Goal: Task Accomplishment & Management: Manage account settings

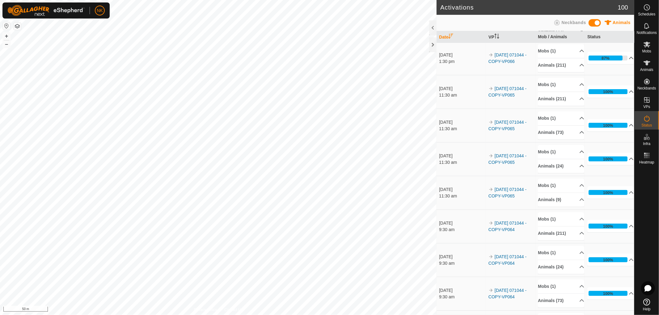
scroll to position [103, 0]
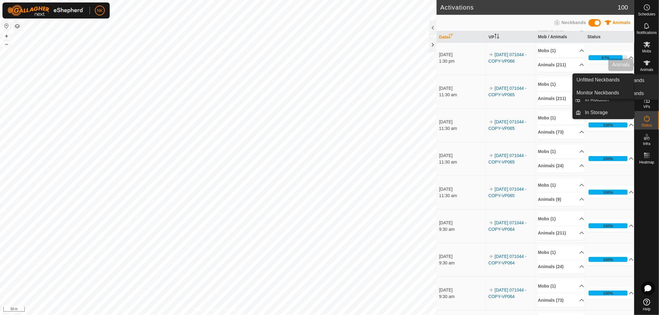
click at [646, 69] on span "Animals" at bounding box center [646, 70] width 13 height 4
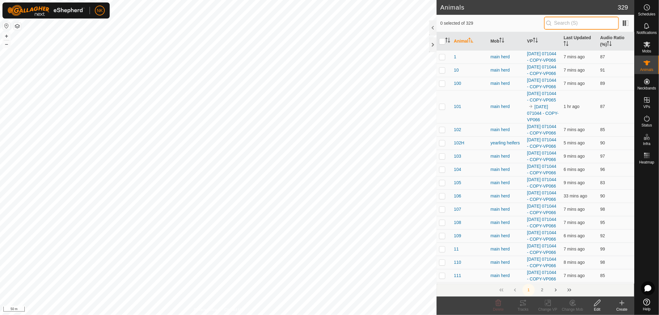
click at [575, 26] on input "text" at bounding box center [581, 23] width 75 height 13
type input "7"
click at [567, 23] on input "7" at bounding box center [581, 23] width 75 height 13
click at [644, 46] on icon at bounding box center [646, 45] width 7 height 6
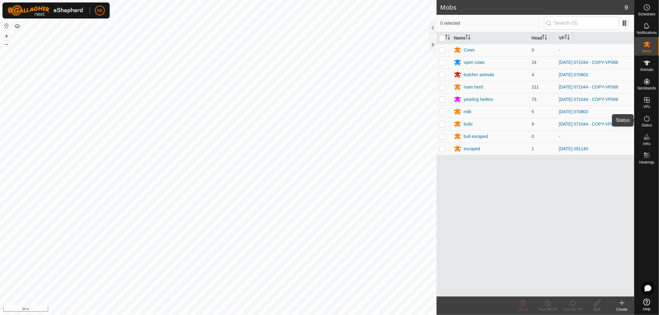
click at [648, 119] on icon at bounding box center [646, 118] width 7 height 7
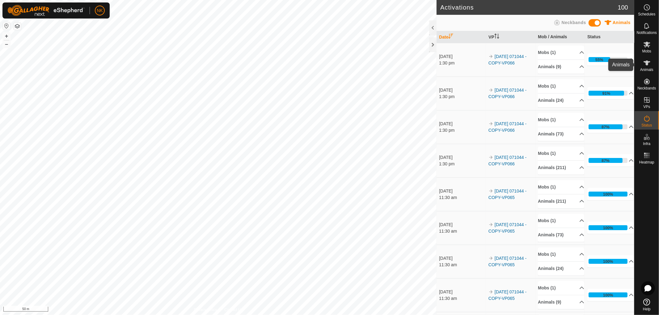
click at [645, 66] on icon at bounding box center [646, 62] width 7 height 7
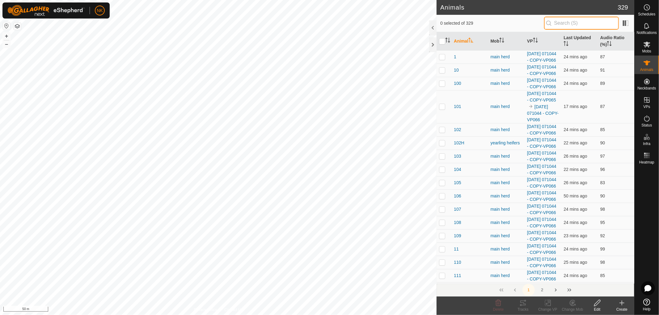
click at [569, 17] on input "text" at bounding box center [581, 23] width 75 height 13
type input "7"
click at [542, 289] on button "2" at bounding box center [542, 290] width 12 height 12
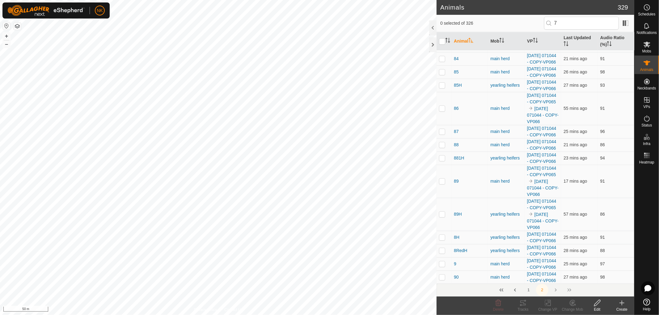
scroll to position [1166, 0]
click at [576, 303] on icon at bounding box center [572, 303] width 8 height 7
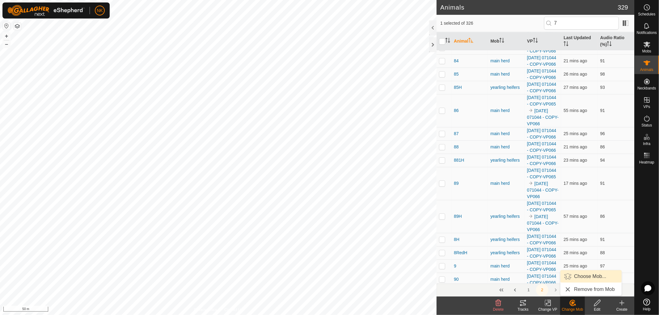
click at [594, 280] on link "Choose Mob..." at bounding box center [590, 276] width 61 height 12
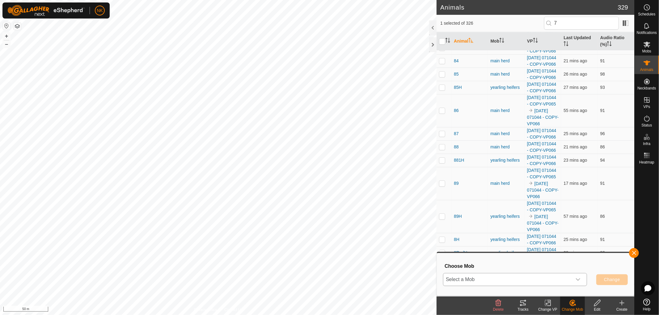
click at [573, 280] on div "dropdown trigger" at bounding box center [578, 280] width 12 height 12
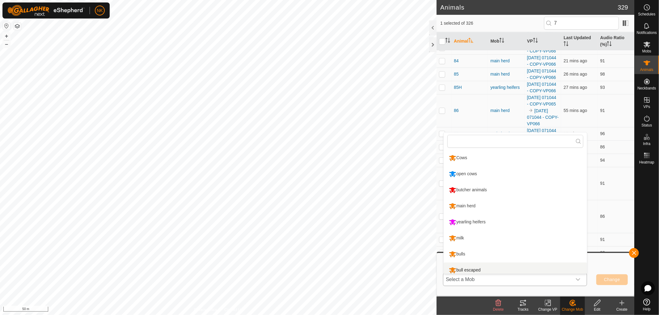
scroll to position [4, 0]
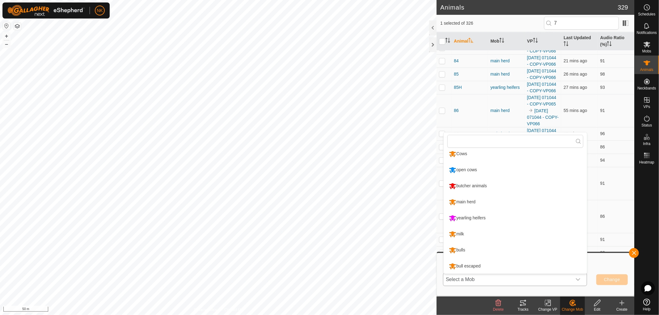
click at [469, 201] on li "main herd" at bounding box center [514, 202] width 143 height 15
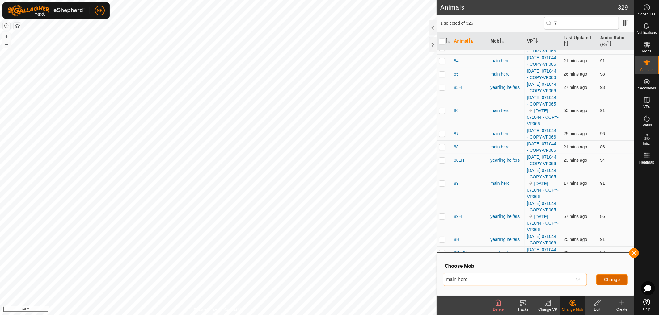
click at [614, 278] on span "Change" at bounding box center [612, 279] width 16 height 5
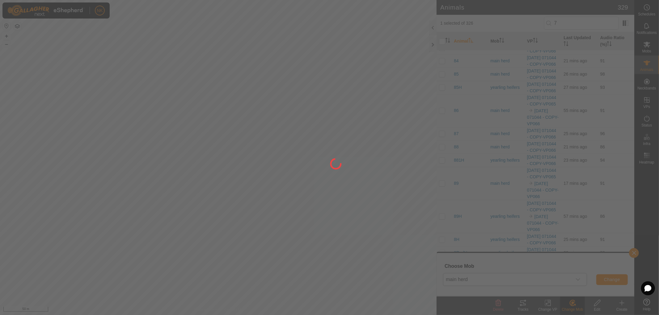
checkbox input "false"
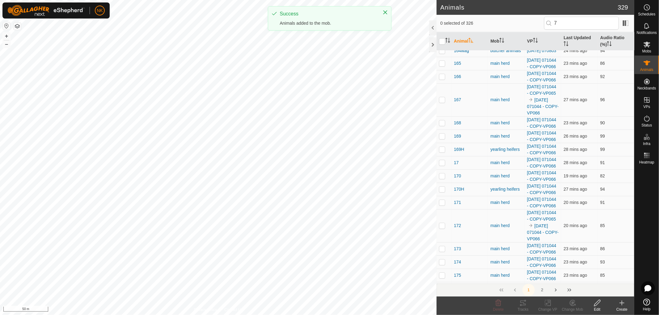
scroll to position [0, 0]
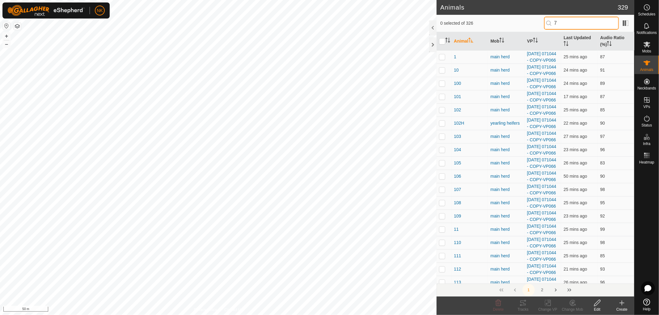
drag, startPoint x: 555, startPoint y: 22, endPoint x: 528, endPoint y: 18, distance: 27.2
click at [528, 18] on div "0 selected of 326 7" at bounding box center [535, 23] width 190 height 13
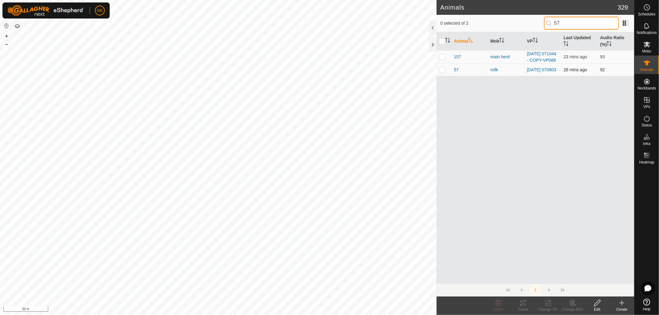
type input "57"
click at [443, 72] on p-checkbox at bounding box center [442, 69] width 6 height 5
click at [568, 303] on icon at bounding box center [572, 303] width 8 height 7
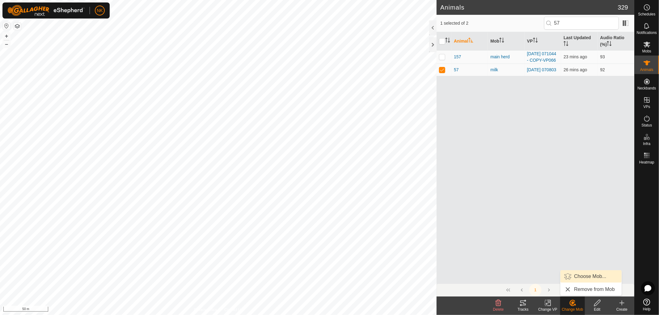
click at [586, 276] on link "Choose Mob..." at bounding box center [590, 276] width 61 height 12
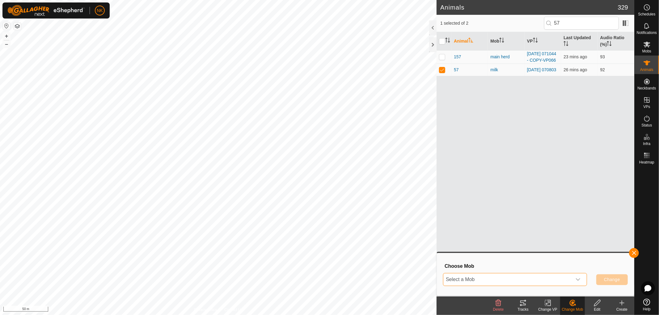
click at [548, 278] on span "Select a Mob" at bounding box center [507, 280] width 128 height 12
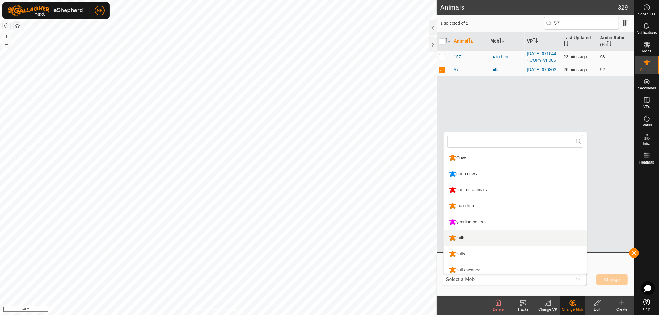
scroll to position [4, 0]
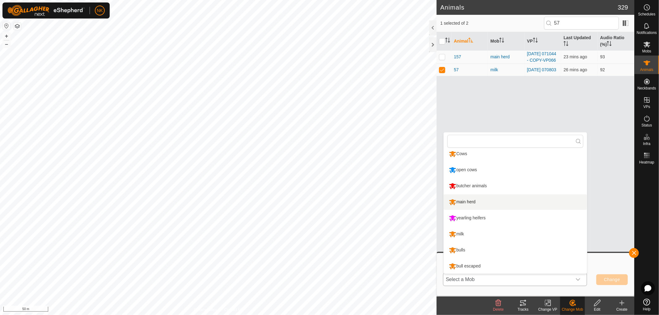
click at [471, 200] on li "main herd" at bounding box center [514, 202] width 143 height 15
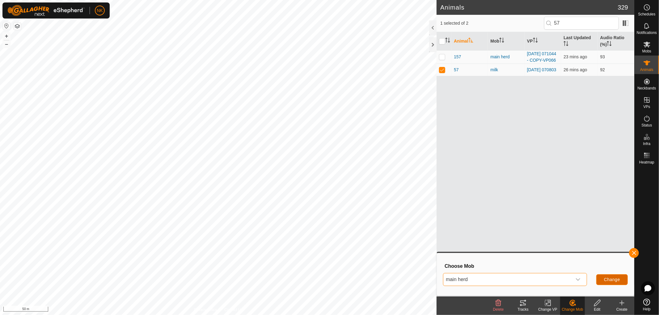
click at [609, 277] on button "Change" at bounding box center [611, 280] width 31 height 11
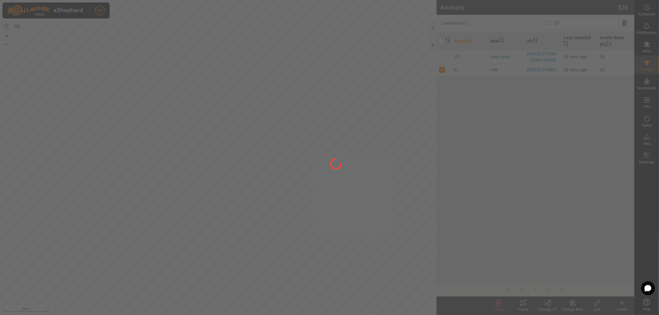
checkbox input "false"
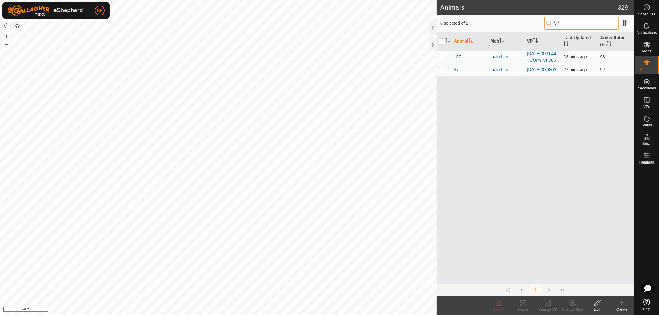
drag, startPoint x: 586, startPoint y: 21, endPoint x: 476, endPoint y: 21, distance: 109.9
click at [476, 21] on div "0 selected of 2 57" at bounding box center [535, 23] width 190 height 13
type input "120"
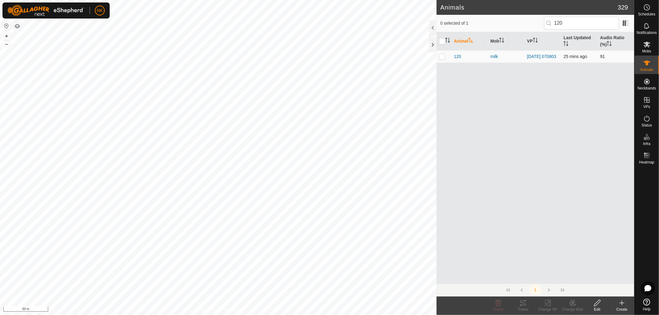
click at [437, 57] on td at bounding box center [443, 56] width 15 height 12
checkbox input "true"
click at [443, 58] on p-checkbox at bounding box center [442, 56] width 6 height 5
checkbox input "false"
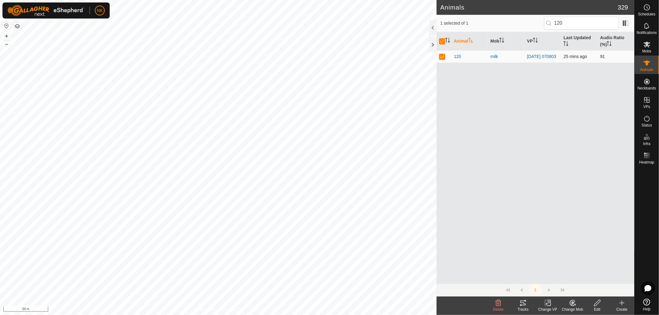
checkbox input "false"
click at [442, 58] on p-checkbox at bounding box center [442, 56] width 6 height 5
checkbox input "true"
click at [574, 304] on icon at bounding box center [572, 303] width 8 height 7
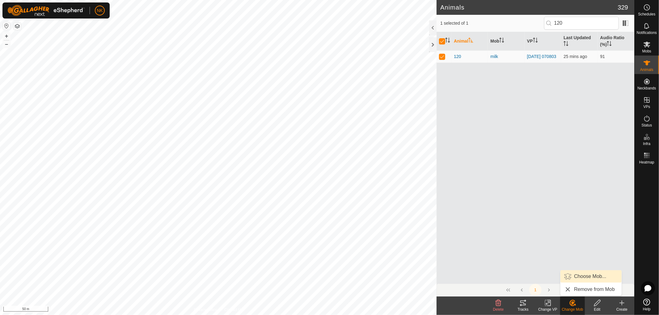
click at [588, 279] on link "Choose Mob..." at bounding box center [590, 276] width 61 height 12
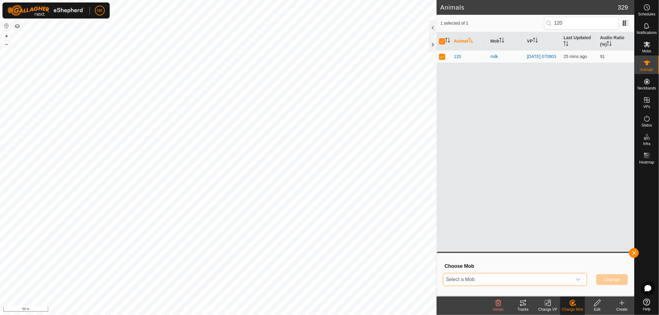
click at [550, 281] on span "Select a Mob" at bounding box center [507, 280] width 128 height 12
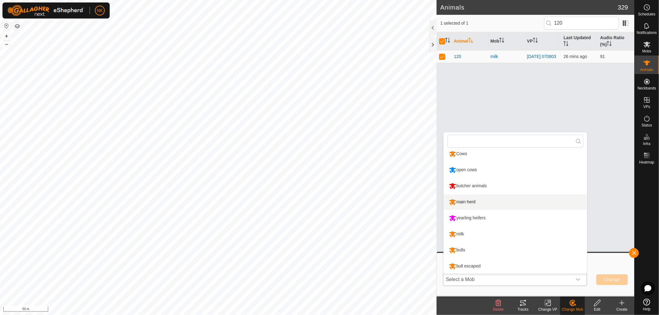
click at [467, 199] on li "main herd" at bounding box center [514, 202] width 143 height 15
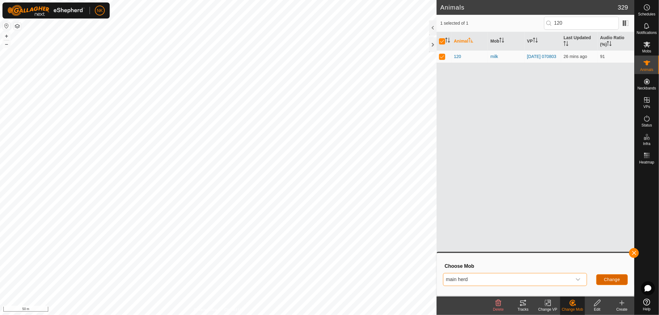
click at [611, 279] on span "Change" at bounding box center [612, 279] width 16 height 5
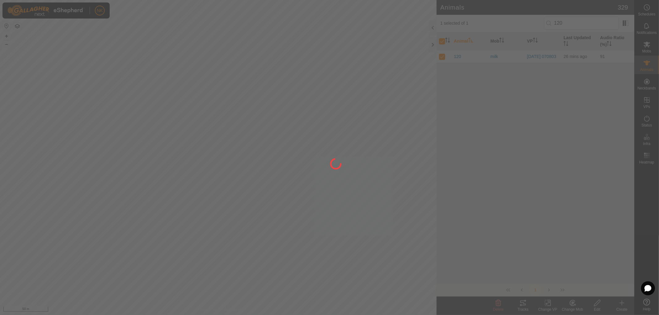
checkbox input "false"
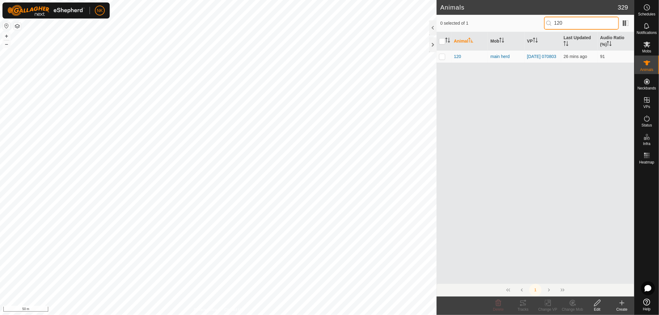
click at [576, 23] on input "120" at bounding box center [581, 23] width 75 height 13
drag, startPoint x: 580, startPoint y: 23, endPoint x: 532, endPoint y: 23, distance: 47.6
click at [537, 23] on div "0 selected of 1 120" at bounding box center [535, 23] width 190 height 13
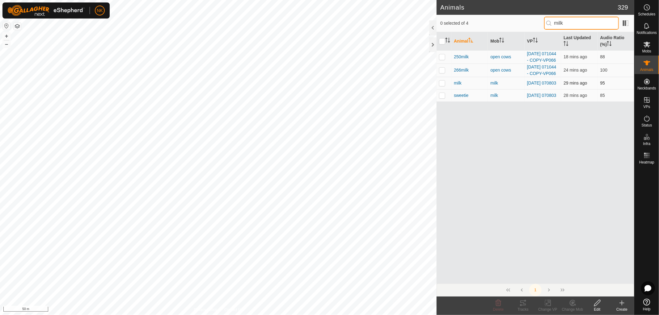
type input "milk"
click at [442, 86] on p-checkbox at bounding box center [442, 83] width 6 height 5
click at [572, 303] on icon at bounding box center [572, 303] width 4 height 3
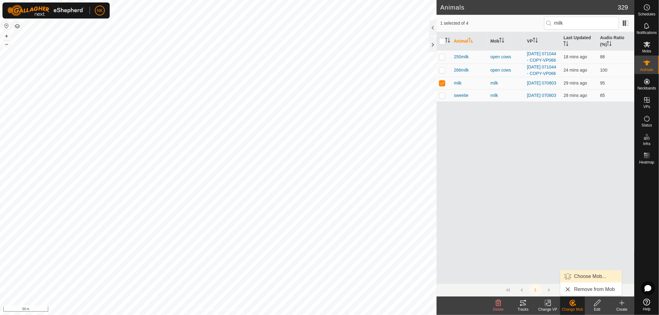
click at [575, 280] on link "Choose Mob..." at bounding box center [590, 276] width 61 height 12
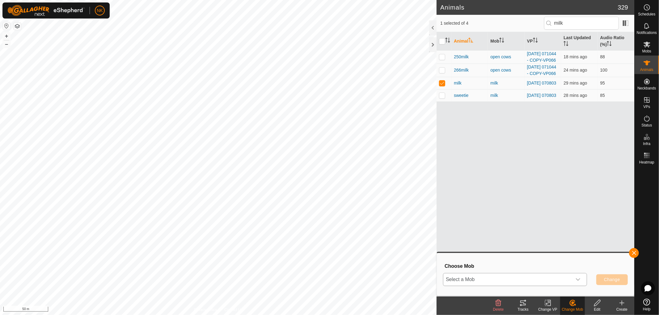
click at [505, 278] on span "Select a Mob" at bounding box center [507, 280] width 128 height 12
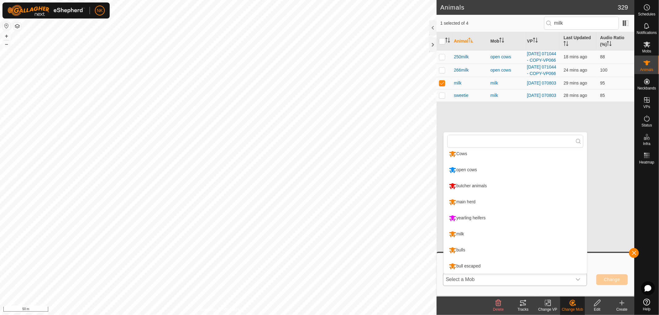
click at [468, 202] on li "main herd" at bounding box center [514, 202] width 143 height 15
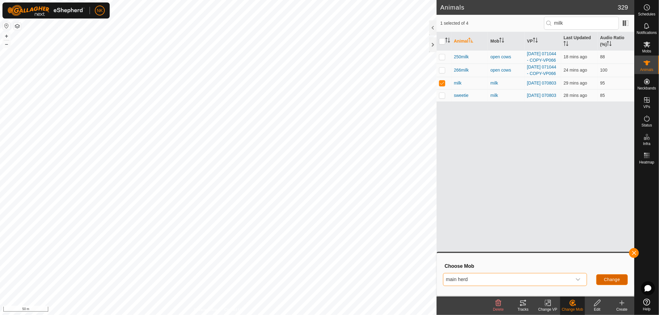
click at [616, 280] on span "Change" at bounding box center [612, 279] width 16 height 5
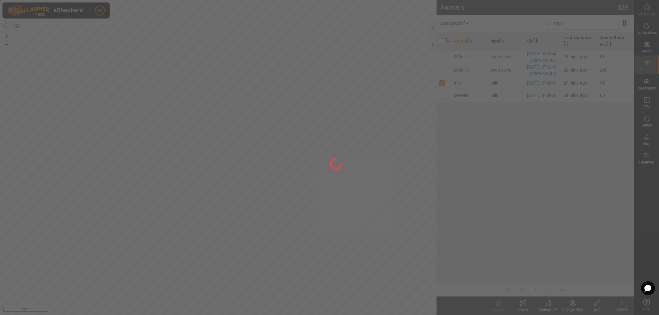
checkbox input "false"
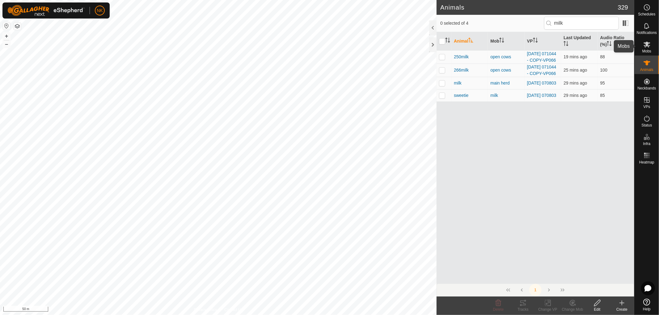
click at [647, 47] on icon at bounding box center [646, 44] width 7 height 7
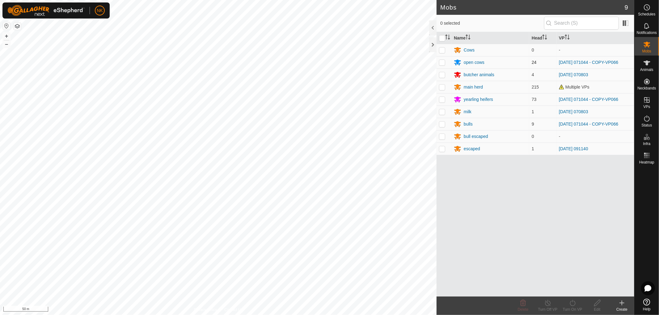
click at [442, 61] on p-checkbox at bounding box center [442, 62] width 6 height 5
checkbox input "true"
click at [440, 89] on p-checkbox at bounding box center [442, 87] width 6 height 5
checkbox input "true"
click at [443, 101] on p-checkbox at bounding box center [442, 99] width 6 height 5
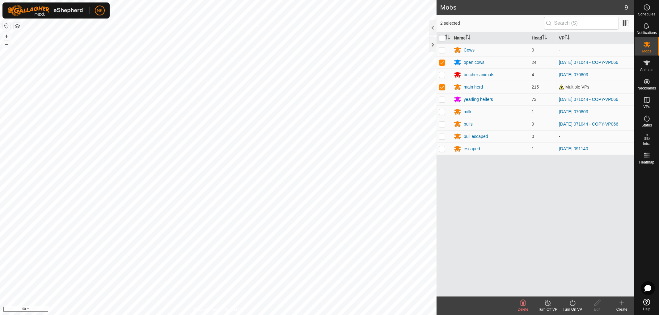
checkbox input "true"
click at [441, 124] on p-checkbox at bounding box center [442, 124] width 6 height 5
checkbox input "true"
click at [571, 303] on icon at bounding box center [572, 303] width 8 height 7
click at [573, 286] on link "Now" at bounding box center [590, 289] width 61 height 12
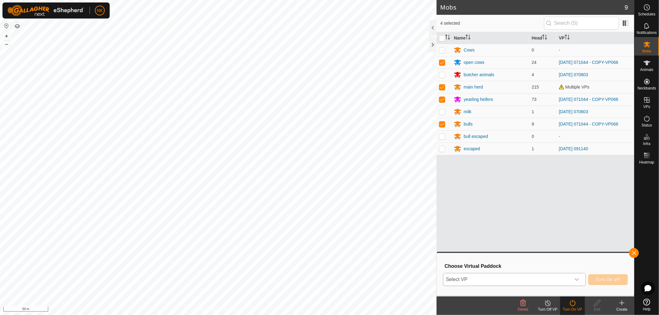
click at [511, 280] on span "Select VP" at bounding box center [506, 280] width 127 height 12
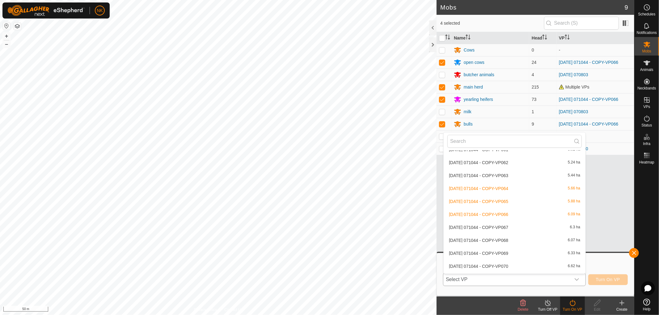
scroll to position [145, 0]
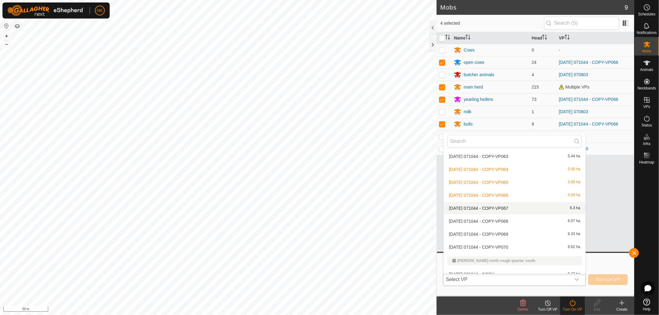
click at [502, 211] on li "[DATE] 071044 - COPY-VP067 6.3 ha" at bounding box center [514, 208] width 142 height 12
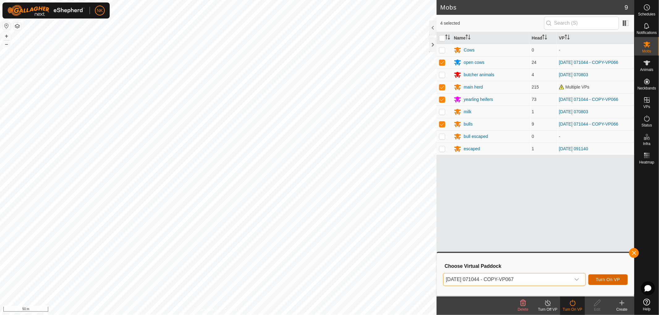
click at [612, 280] on span "Turn On VP" at bounding box center [608, 279] width 24 height 5
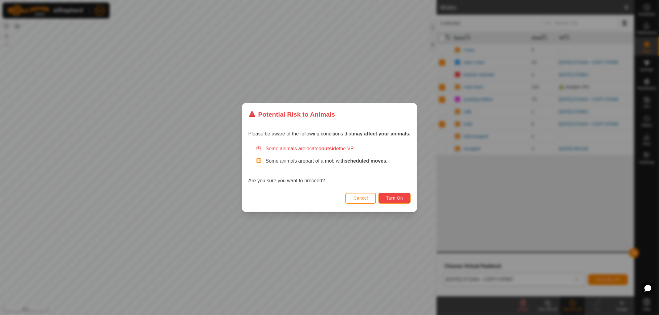
click at [394, 199] on span "Turn On" at bounding box center [394, 198] width 17 height 5
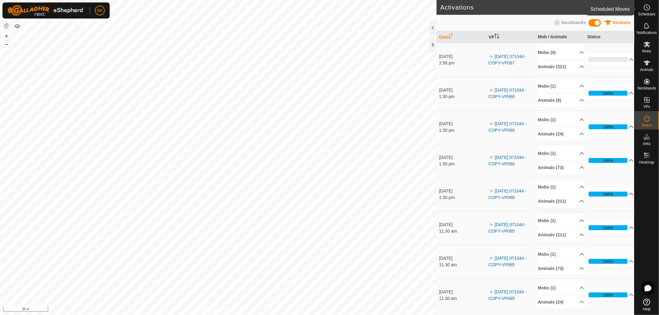
click at [643, 11] on es-schedule-vp-svg-icon at bounding box center [646, 7] width 11 height 10
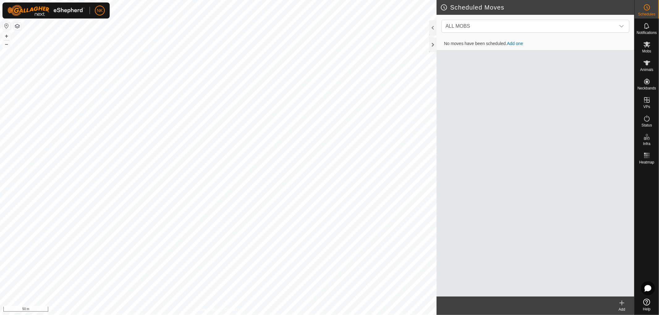
click at [621, 303] on icon at bounding box center [621, 303] width 7 height 7
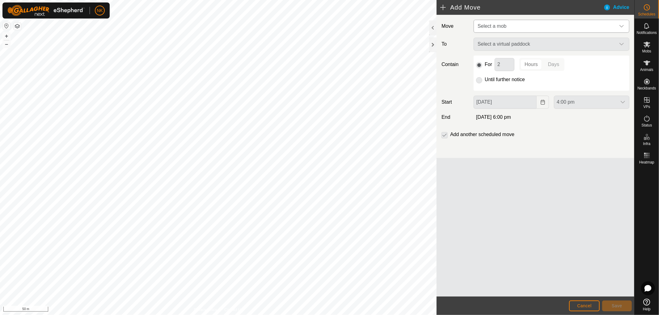
click at [517, 24] on span "Select a mob" at bounding box center [545, 26] width 140 height 12
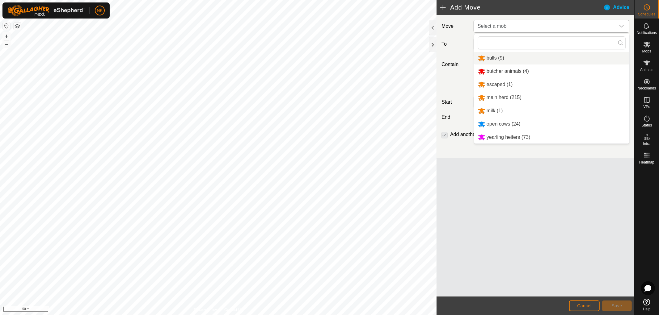
click at [495, 59] on li "bulls (9)" at bounding box center [551, 58] width 155 height 13
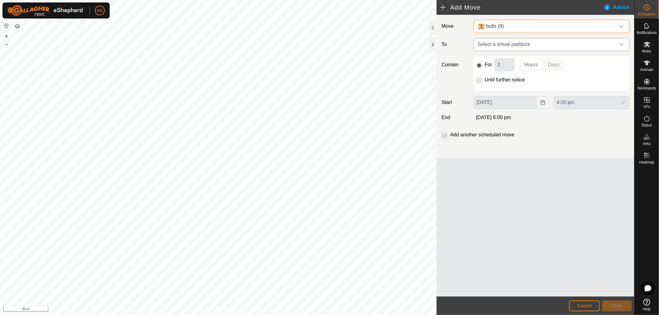
click at [516, 44] on span "Select a virtual paddock" at bounding box center [545, 44] width 140 height 12
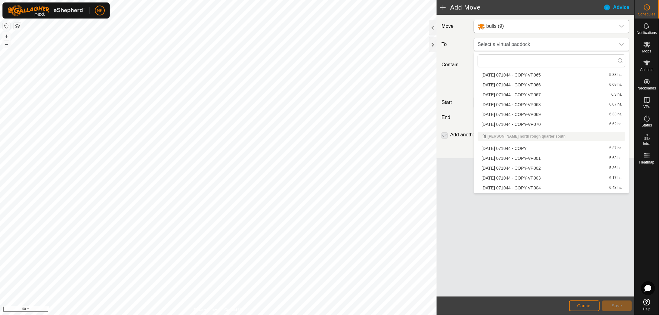
scroll to position [137, 0]
click at [512, 101] on li "[DATE] 071044 - COPY-VP068 6.07 ha" at bounding box center [551, 103] width 148 height 9
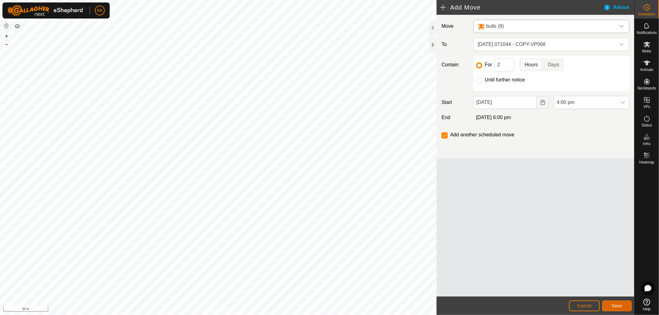
click at [616, 306] on span "Save" at bounding box center [616, 306] width 10 height 5
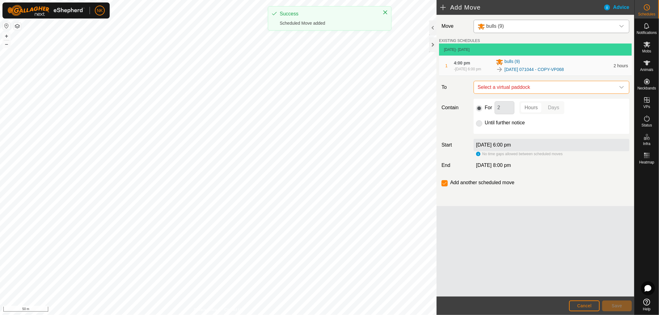
click at [522, 90] on span "Select a virtual paddock" at bounding box center [545, 87] width 140 height 12
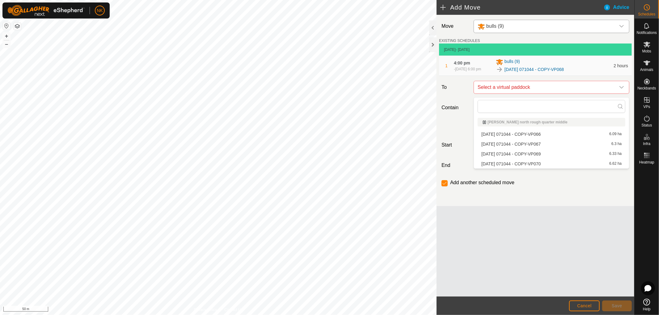
click at [518, 155] on li "[DATE] 071044 - COPY-VP069 6.33 ha" at bounding box center [551, 153] width 148 height 9
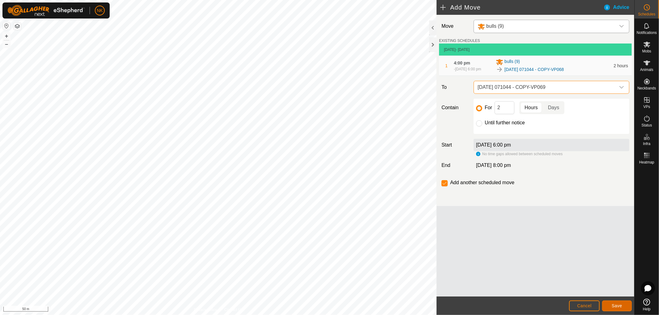
click at [618, 307] on span "Save" at bounding box center [616, 306] width 10 height 5
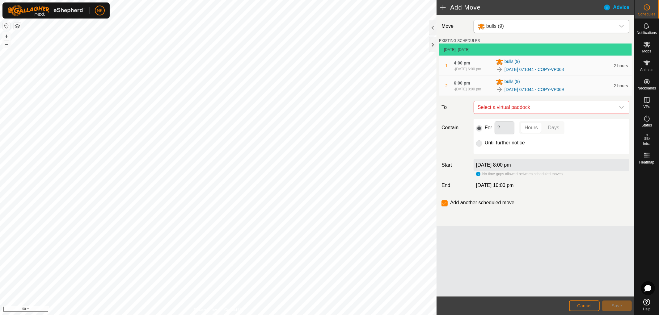
click at [541, 112] on span "Select a virtual paddock" at bounding box center [545, 107] width 140 height 12
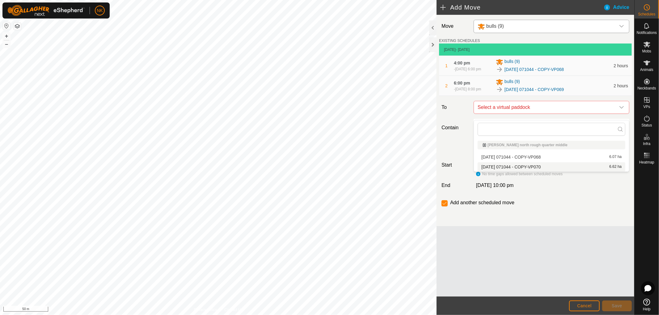
click at [533, 167] on li "[DATE] 071044 - COPY-VP070 6.62 ha" at bounding box center [551, 166] width 148 height 9
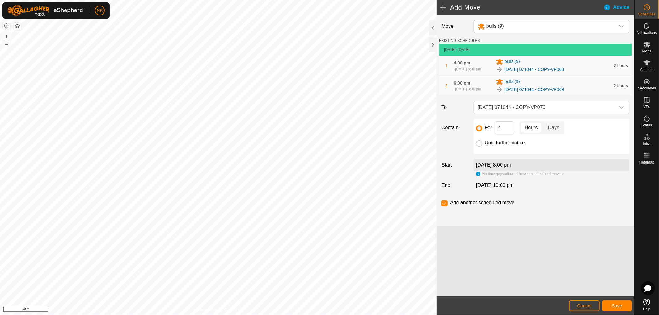
click at [480, 147] on input "Until further notice" at bounding box center [479, 143] width 6 height 6
radio input "true"
checkbox input "false"
click at [613, 303] on button "Save" at bounding box center [617, 306] width 30 height 11
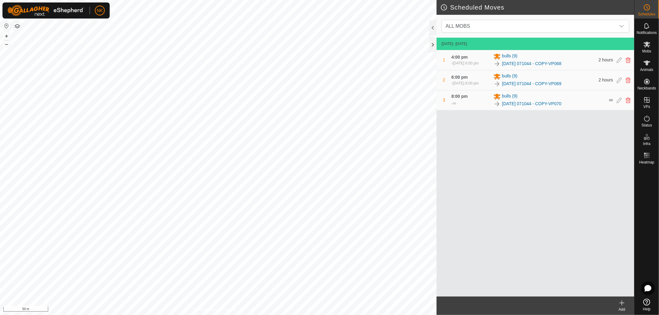
click at [622, 310] on div "Add" at bounding box center [621, 310] width 25 height 6
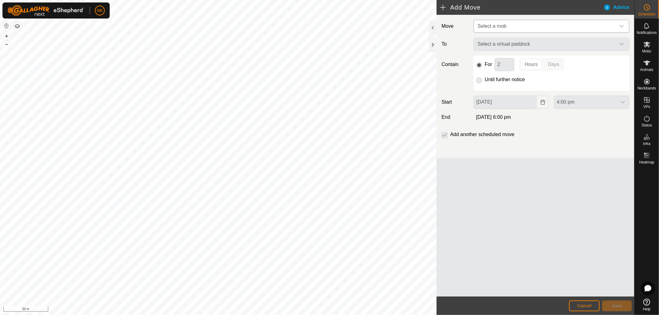
click at [585, 27] on span "Select a mob" at bounding box center [545, 26] width 140 height 12
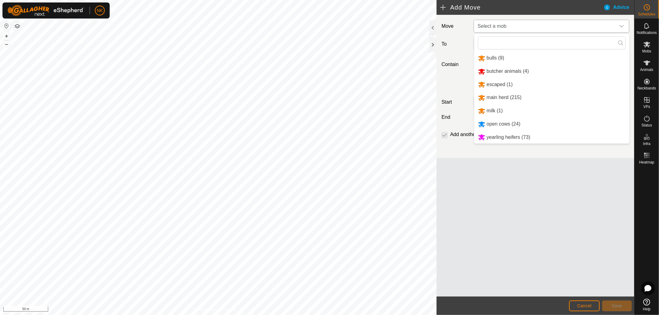
click at [504, 97] on li "main herd (215)" at bounding box center [551, 97] width 155 height 13
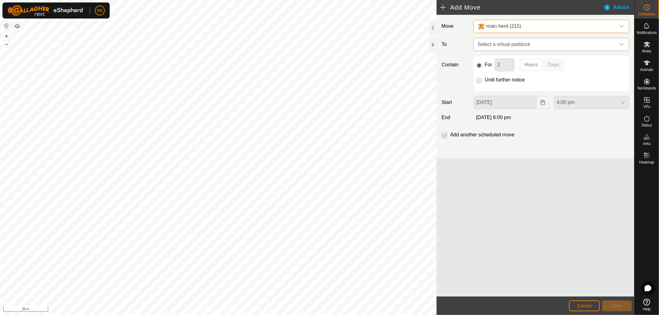
click at [596, 46] on span "Select a virtual paddock" at bounding box center [545, 44] width 140 height 12
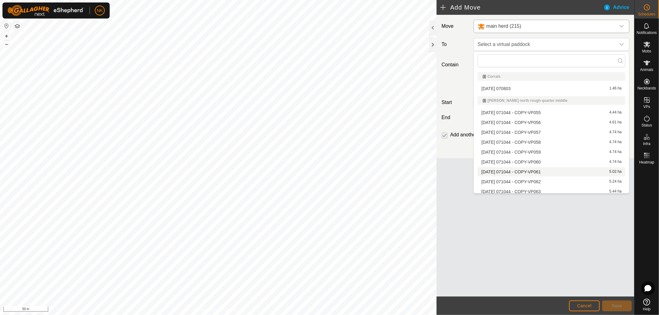
scroll to position [69, 0]
click at [518, 174] on li "[DATE] 071044 - COPY-VP068 6.07 ha" at bounding box center [551, 172] width 148 height 9
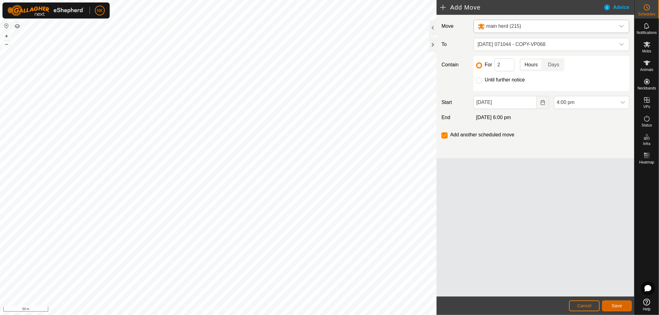
click at [618, 310] on button "Save" at bounding box center [617, 306] width 30 height 11
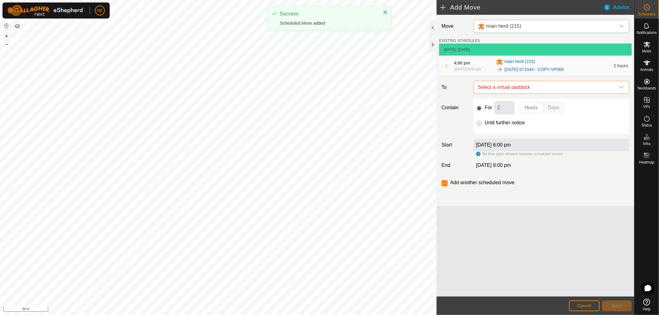
click at [533, 89] on span "Select a virtual paddock" at bounding box center [545, 87] width 140 height 12
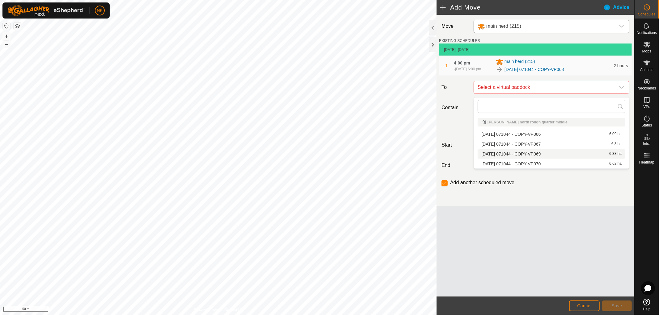
click at [512, 152] on li "[DATE] 071044 - COPY-VP069 6.33 ha" at bounding box center [551, 153] width 148 height 9
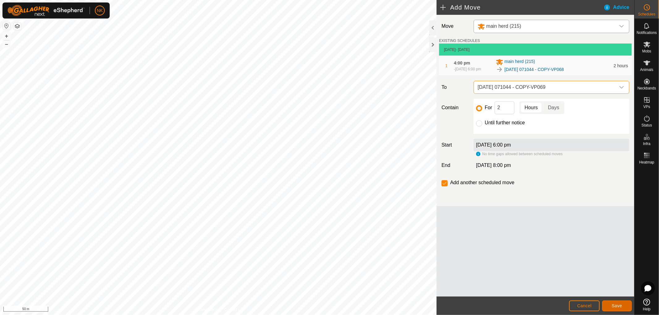
click at [617, 308] on span "Save" at bounding box center [616, 306] width 10 height 5
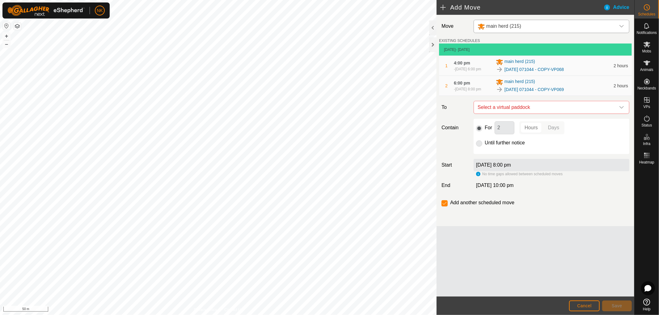
click at [521, 112] on span "Select a virtual paddock" at bounding box center [545, 107] width 140 height 12
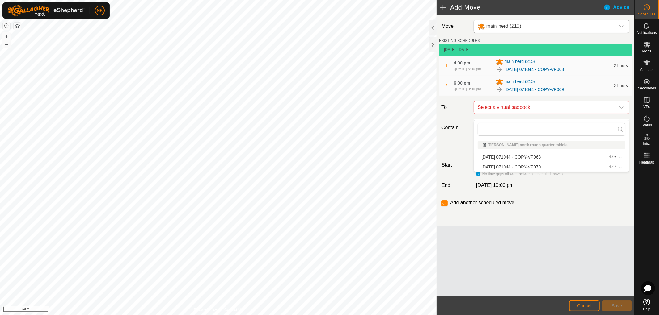
click at [511, 165] on li "[DATE] 071044 - COPY-VP070 6.62 ha" at bounding box center [551, 166] width 148 height 9
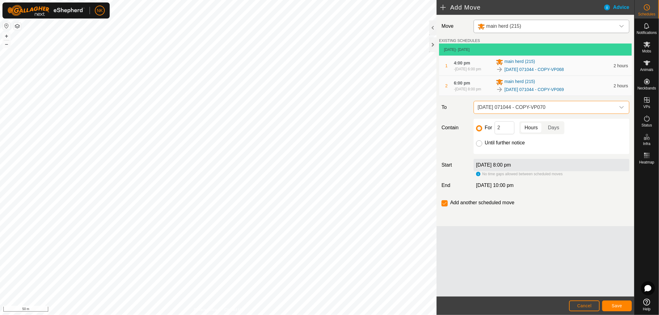
click at [479, 147] on input "Until further notice" at bounding box center [479, 143] width 6 height 6
radio input "true"
checkbox input "false"
click at [614, 303] on button "Save" at bounding box center [617, 306] width 30 height 11
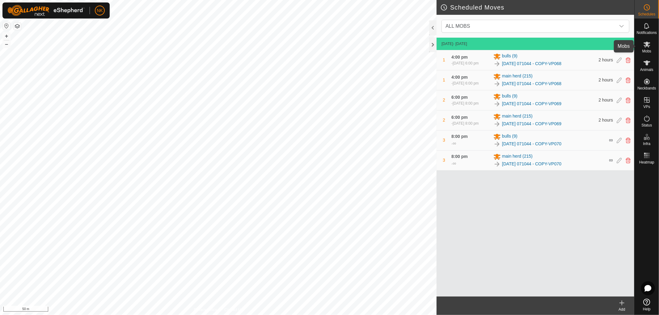
click at [650, 48] on es-mob-svg-icon at bounding box center [646, 45] width 11 height 10
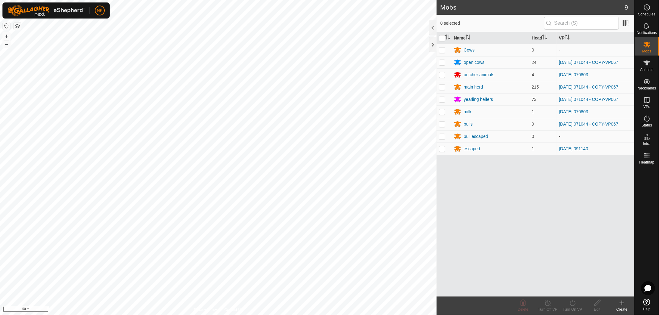
click at [442, 99] on p-checkbox at bounding box center [442, 99] width 6 height 5
click at [440, 99] on p-checkbox at bounding box center [442, 99] width 6 height 5
checkbox input "false"
click at [649, 11] on div "Schedules" at bounding box center [646, 9] width 24 height 19
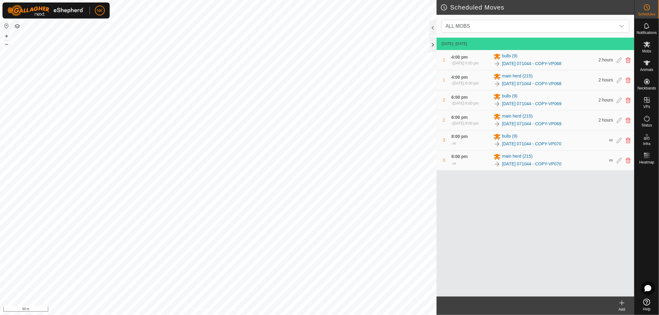
click at [618, 304] on icon at bounding box center [621, 303] width 7 height 7
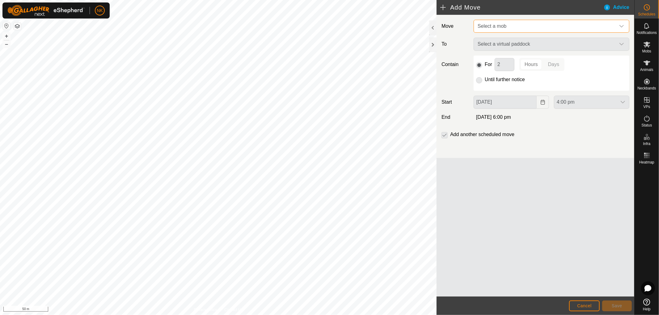
click at [504, 23] on span "Select a mob" at bounding box center [491, 25] width 29 height 5
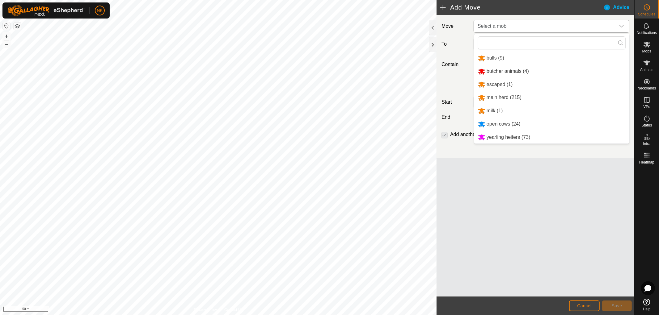
click at [497, 124] on li "open cows (24)" at bounding box center [551, 124] width 155 height 13
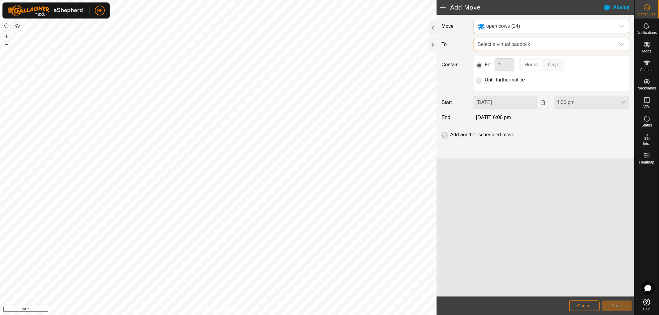
click at [539, 44] on span "Select a virtual paddock" at bounding box center [545, 44] width 140 height 12
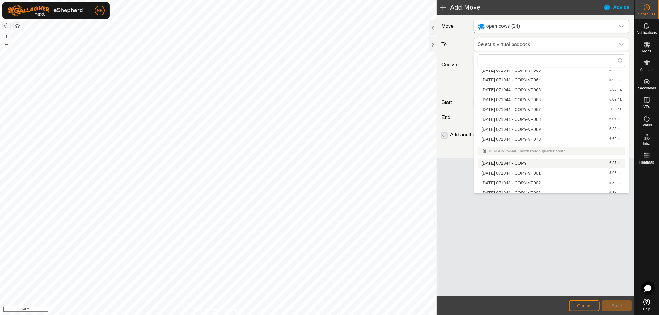
scroll to position [137, 0]
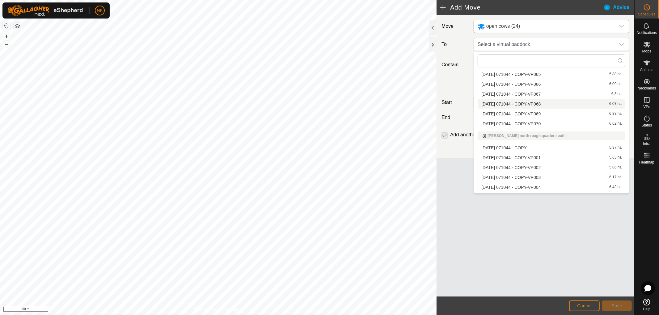
click at [522, 103] on li "[DATE] 071044 - COPY-VP068 6.07 ha" at bounding box center [551, 103] width 148 height 9
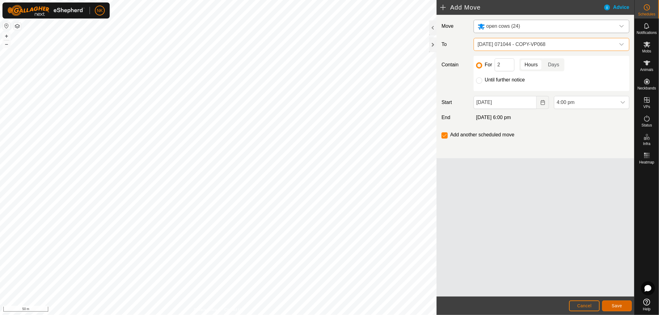
click at [612, 308] on button "Save" at bounding box center [617, 306] width 30 height 11
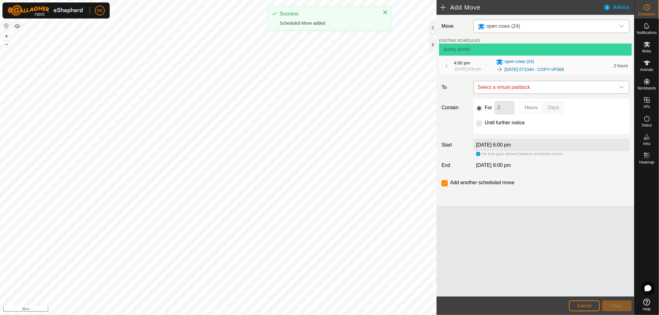
click at [510, 86] on span "Select a virtual paddock" at bounding box center [545, 87] width 140 height 12
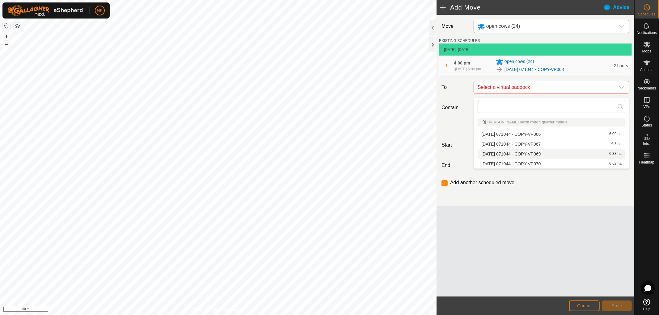
click at [513, 154] on li "[DATE] 071044 - COPY-VP069 6.33 ha" at bounding box center [551, 153] width 148 height 9
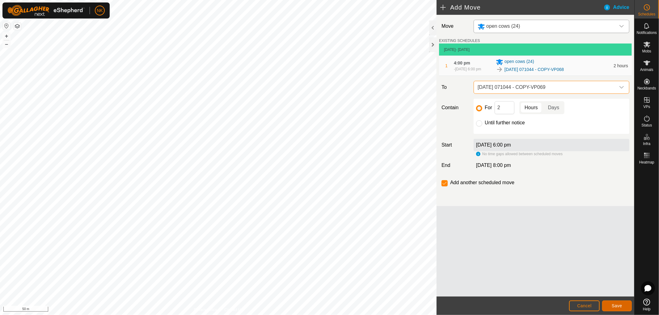
click at [614, 304] on span "Save" at bounding box center [616, 306] width 10 height 5
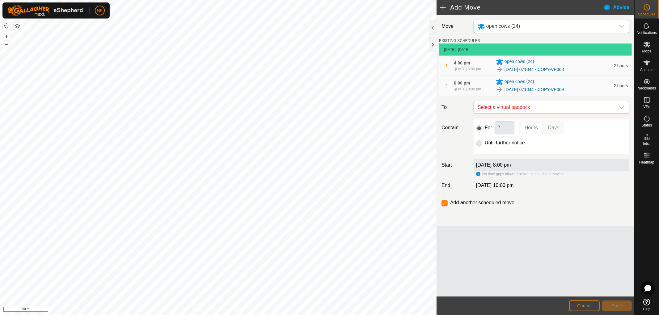
click at [525, 111] on span "Select a virtual paddock" at bounding box center [545, 107] width 140 height 12
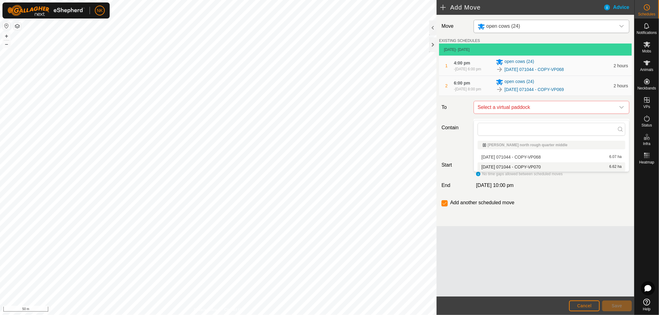
click at [524, 166] on li "[DATE] 071044 - COPY-VP070 6.62 ha" at bounding box center [551, 166] width 148 height 9
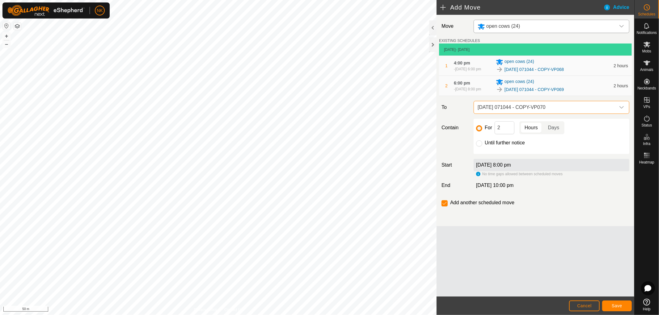
click at [476, 147] on div "For 2 Hours Days Until further notice" at bounding box center [551, 136] width 156 height 35
click at [478, 147] on input "Until further notice" at bounding box center [479, 143] width 6 height 6
radio input "true"
checkbox input "false"
click at [618, 304] on span "Save" at bounding box center [616, 306] width 10 height 5
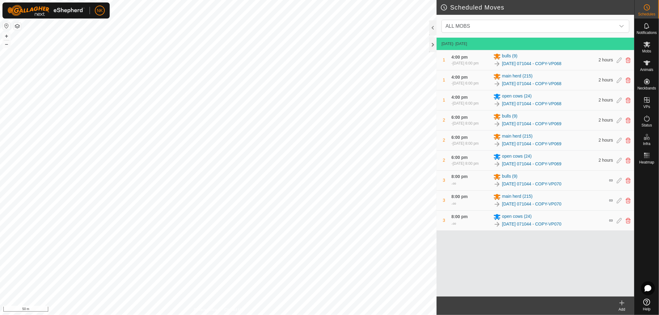
click at [621, 305] on icon at bounding box center [621, 303] width 7 height 7
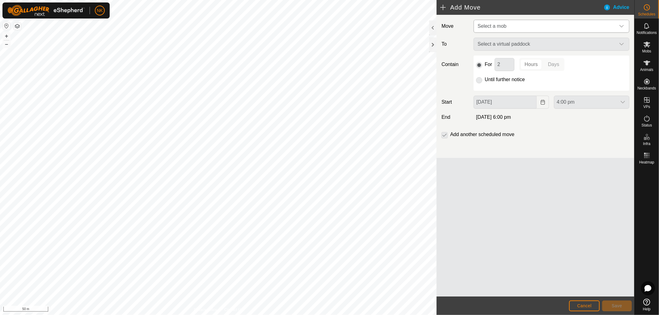
click at [543, 24] on span "Select a mob" at bounding box center [545, 26] width 140 height 12
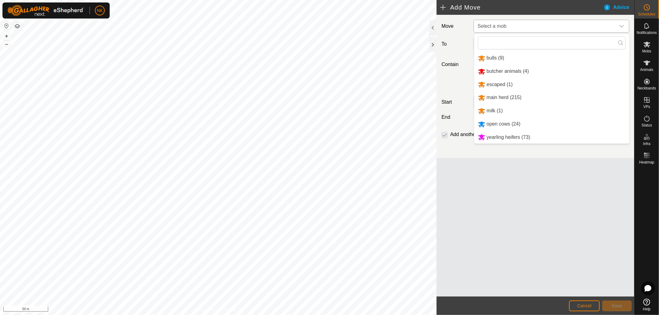
click at [497, 134] on li "yearling heifers (73)" at bounding box center [551, 137] width 155 height 13
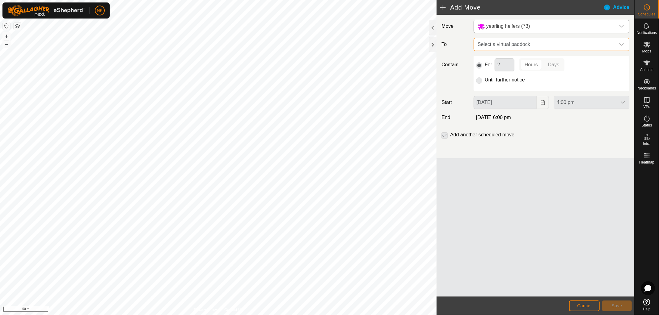
click at [537, 41] on span "Select a virtual paddock" at bounding box center [545, 44] width 140 height 12
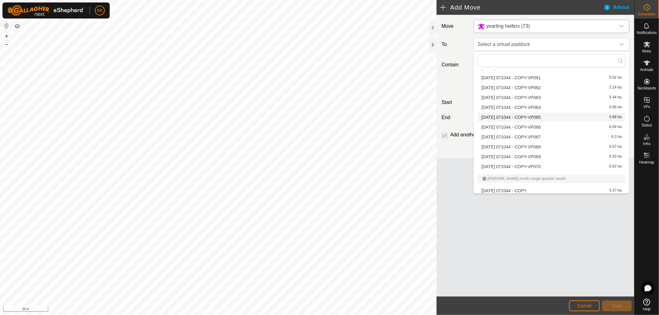
scroll to position [106, 0]
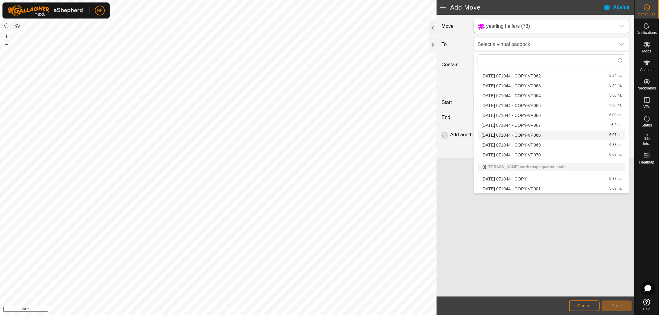
click at [527, 135] on li "[DATE] 071044 - COPY-VP068 6.07 ha" at bounding box center [551, 135] width 148 height 9
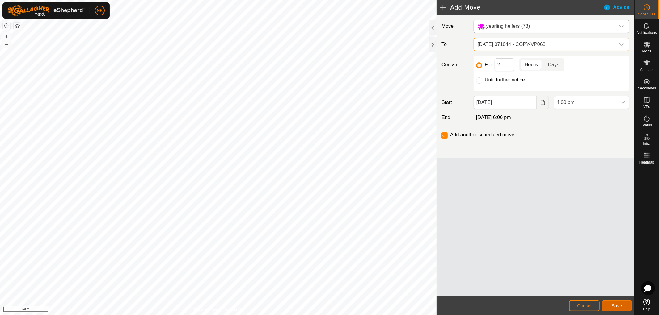
click at [615, 307] on span "Save" at bounding box center [616, 306] width 10 height 5
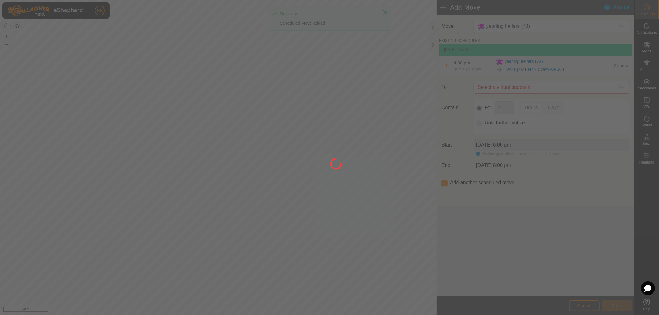
click at [529, 91] on div at bounding box center [329, 157] width 659 height 315
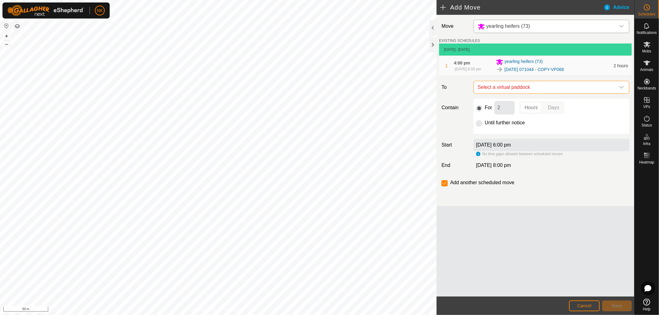
click at [529, 91] on span "Select a virtual paddock" at bounding box center [545, 87] width 140 height 12
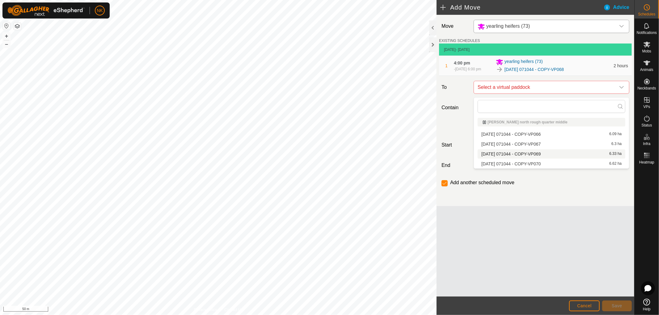
click at [521, 150] on li "[DATE] 071044 - COPY-VP069 6.33 ha" at bounding box center [551, 153] width 148 height 9
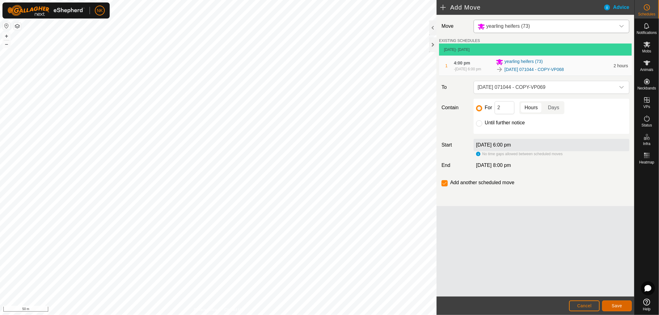
click at [623, 303] on button "Save" at bounding box center [617, 306] width 30 height 11
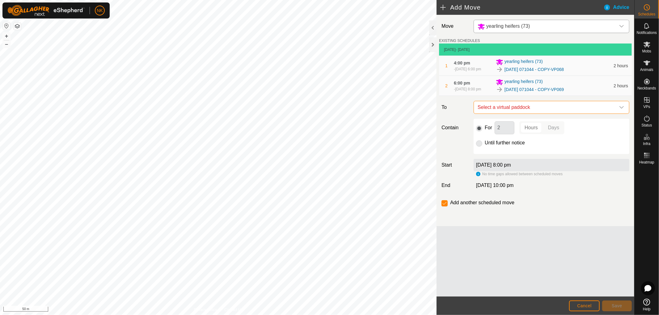
click at [551, 113] on span "Select a virtual paddock" at bounding box center [545, 107] width 140 height 12
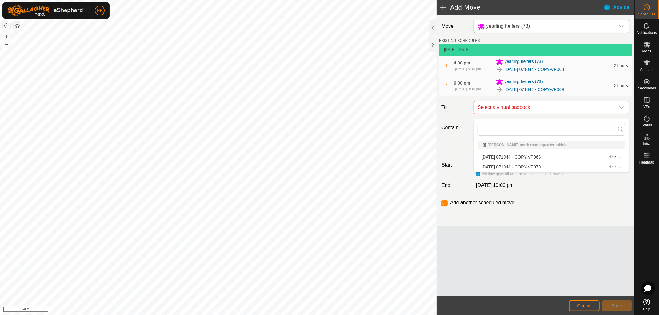
click at [530, 164] on li "[DATE] 071044 - COPY-VP070 6.62 ha" at bounding box center [551, 166] width 148 height 9
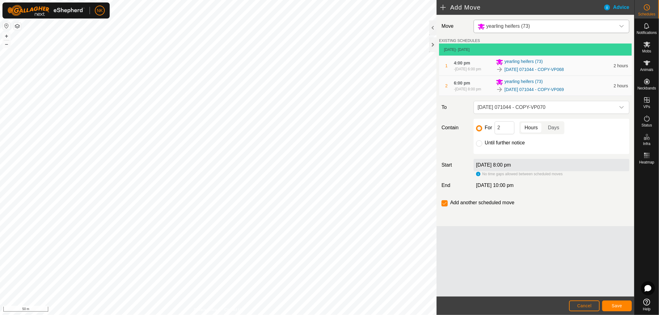
click at [476, 154] on div "For 2 Hours Days Until further notice" at bounding box center [551, 136] width 156 height 35
click at [477, 147] on input "Until further notice" at bounding box center [479, 143] width 6 height 6
radio input "true"
checkbox input "false"
click at [622, 305] on button "Save" at bounding box center [617, 306] width 30 height 11
